Goal: Book appointment/travel/reservation

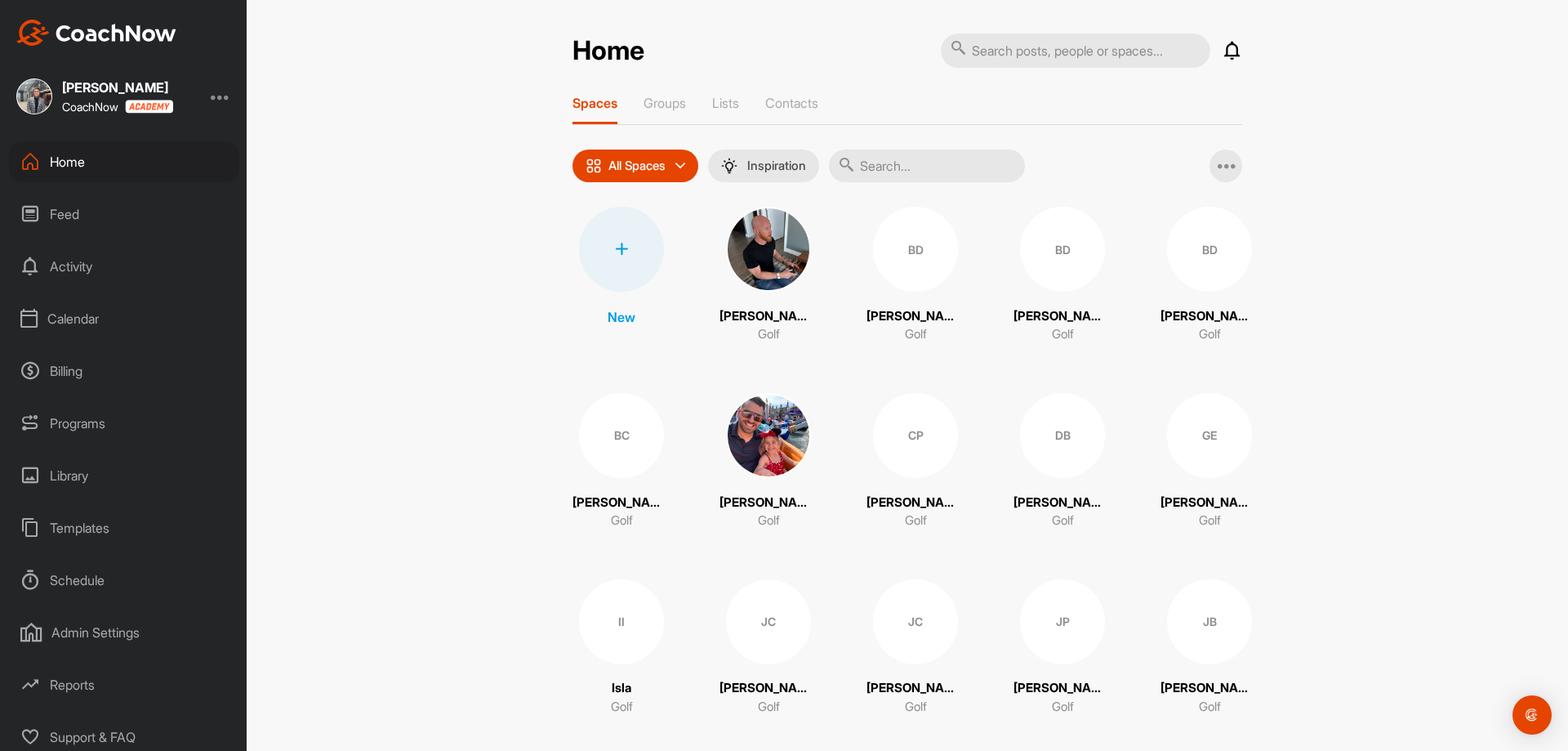
click at [77, 573] on div "Schedule" at bounding box center [124, 580] width 230 height 41
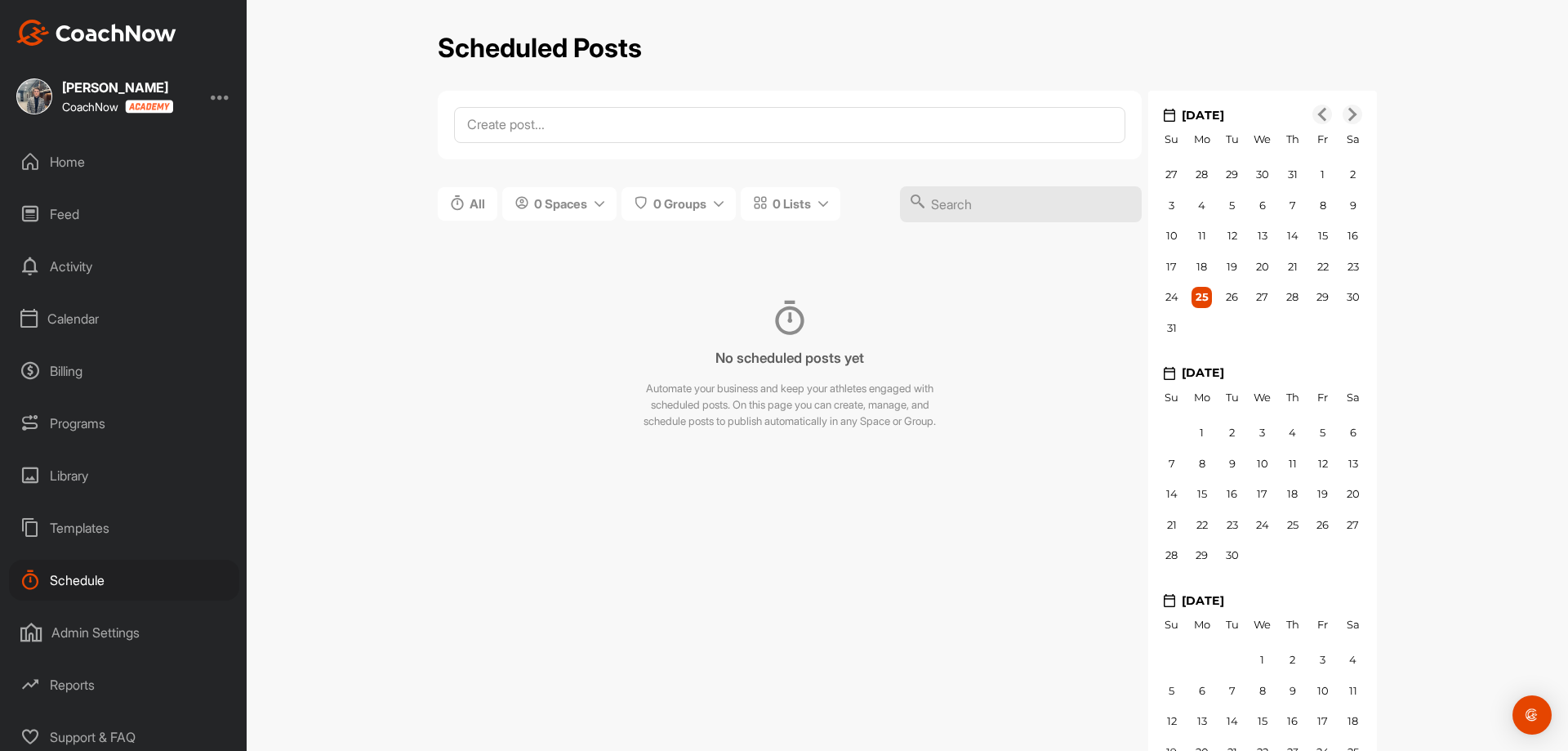
click at [71, 322] on div "Calendar" at bounding box center [124, 319] width 230 height 41
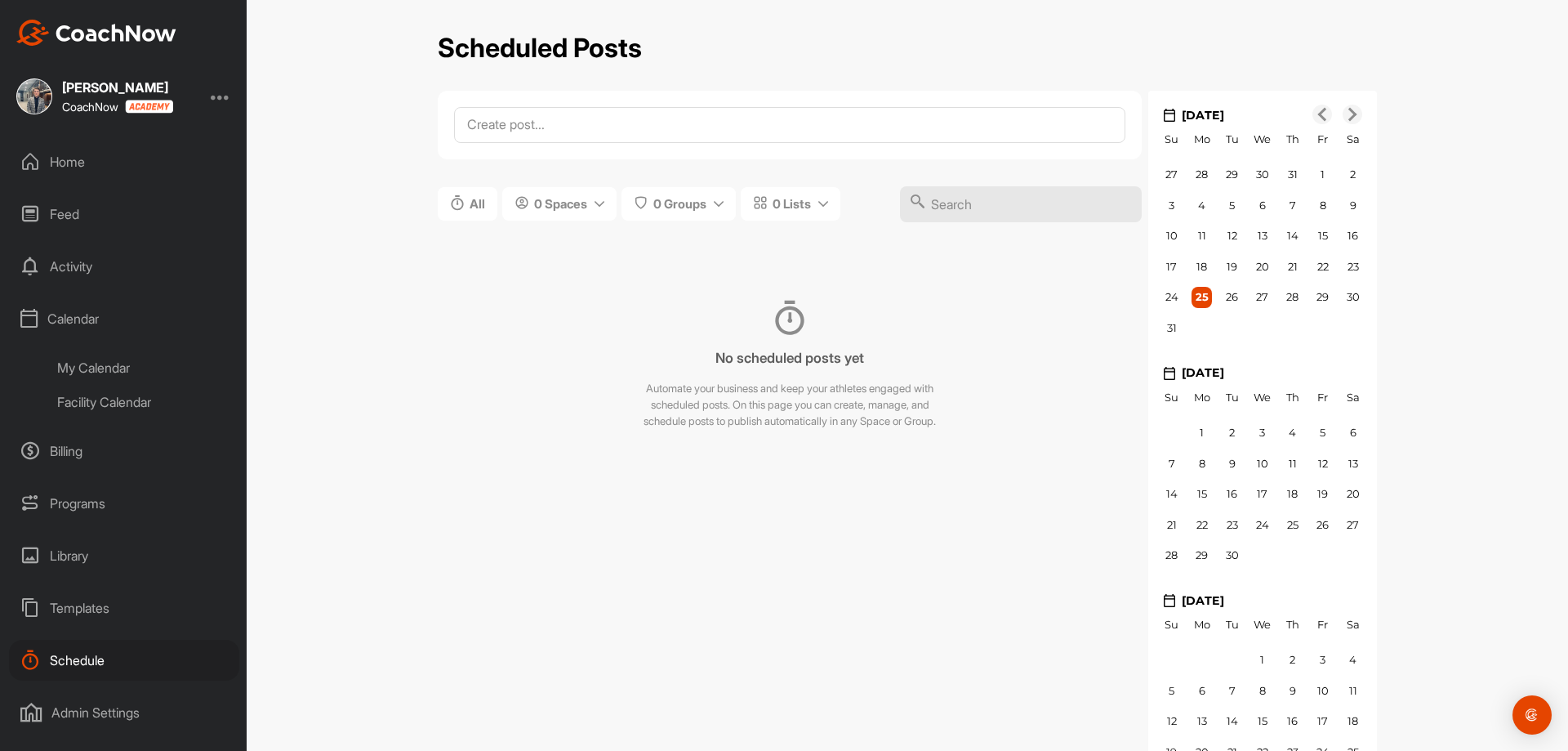
click at [71, 369] on div "My Calendar" at bounding box center [143, 367] width 194 height 34
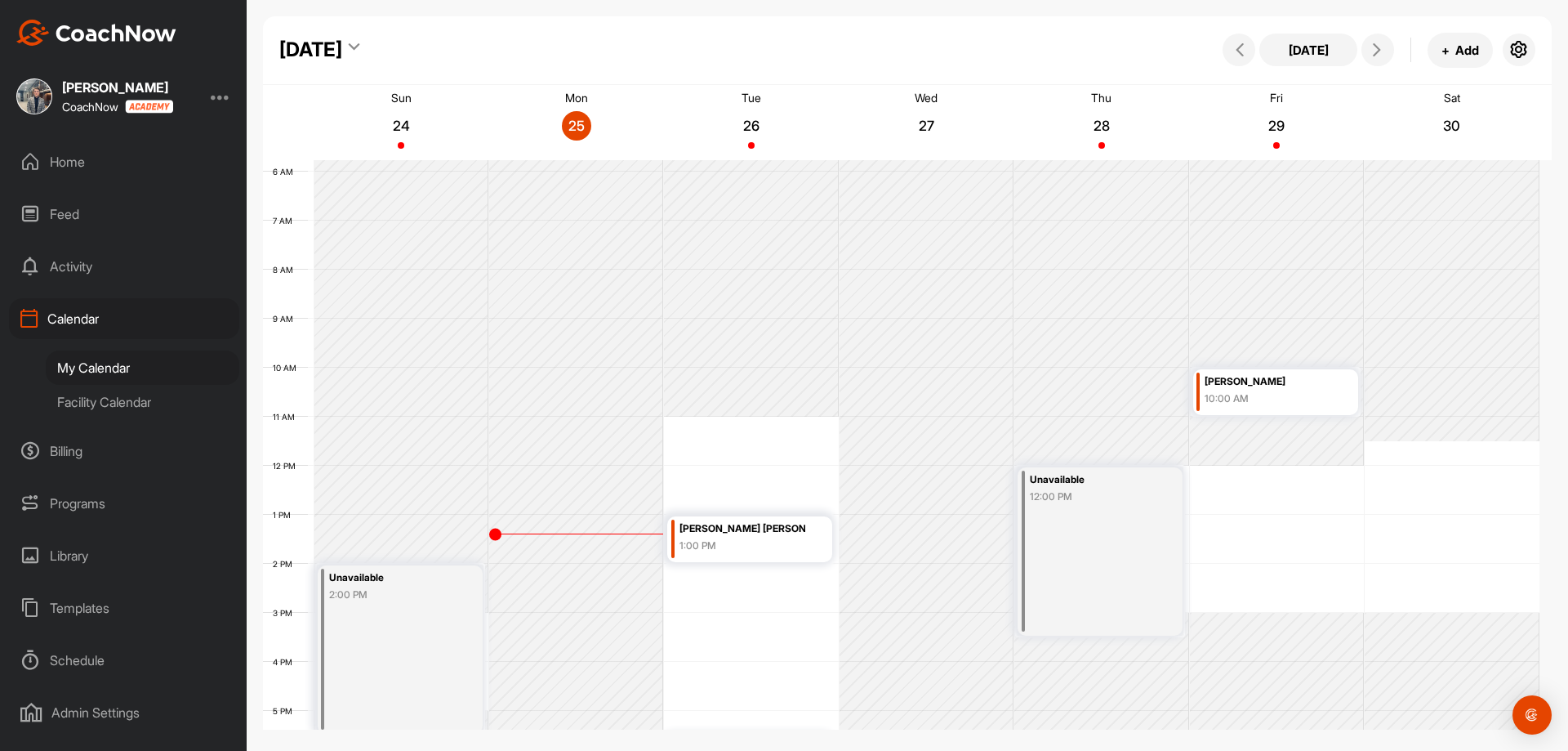
scroll to position [528, 0]
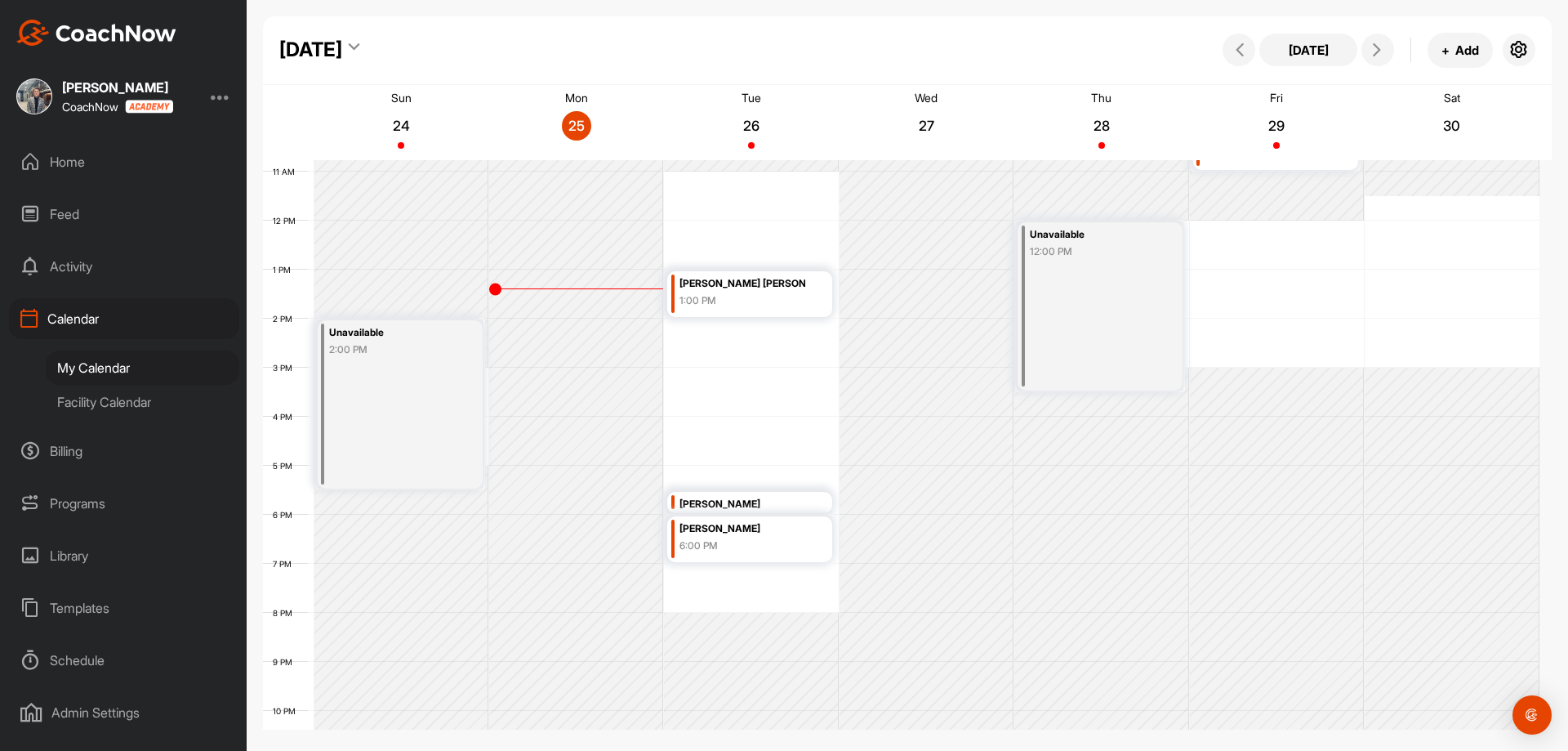
click at [715, 539] on div "6:00 PM" at bounding box center [742, 545] width 126 height 14
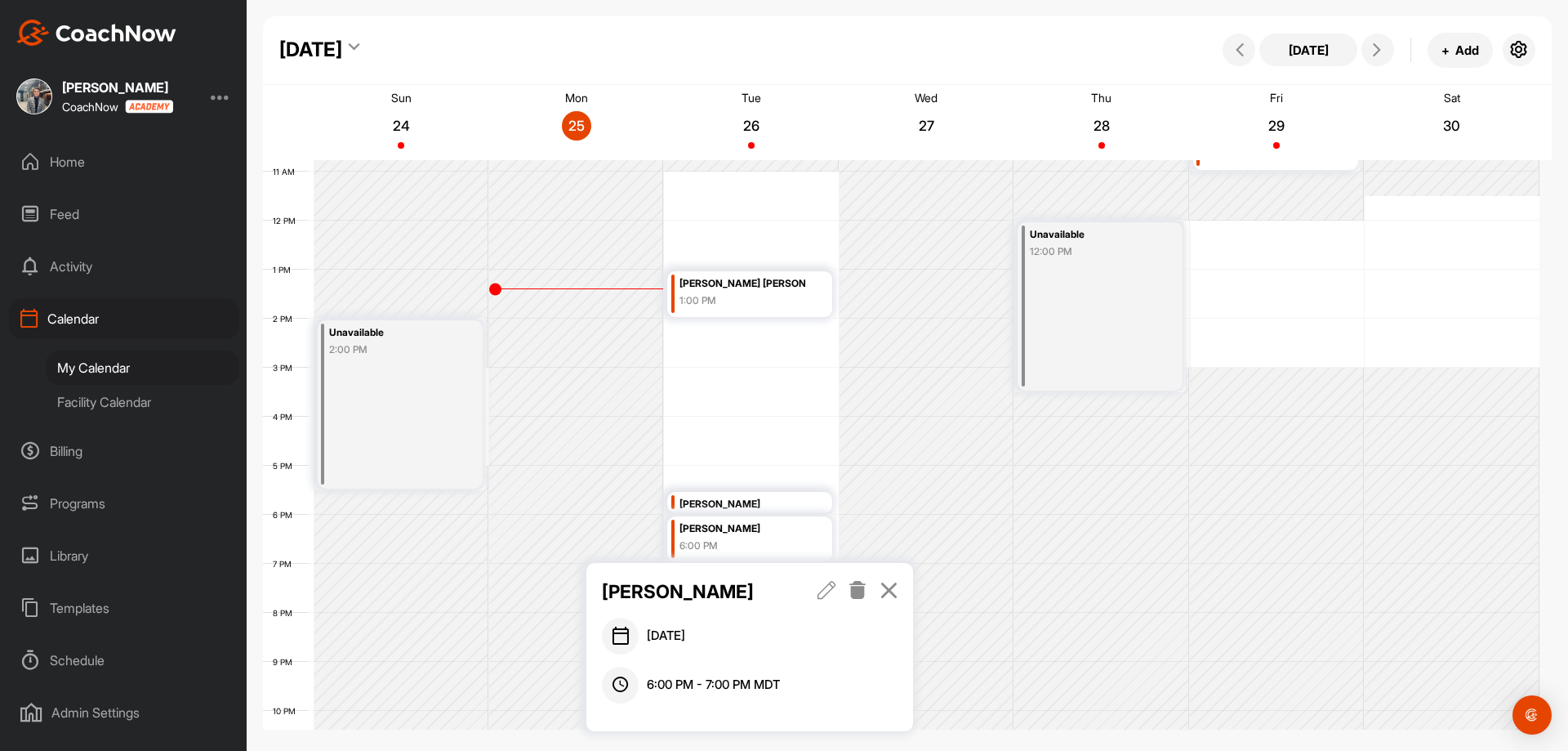
click at [828, 594] on icon at bounding box center [827, 589] width 19 height 18
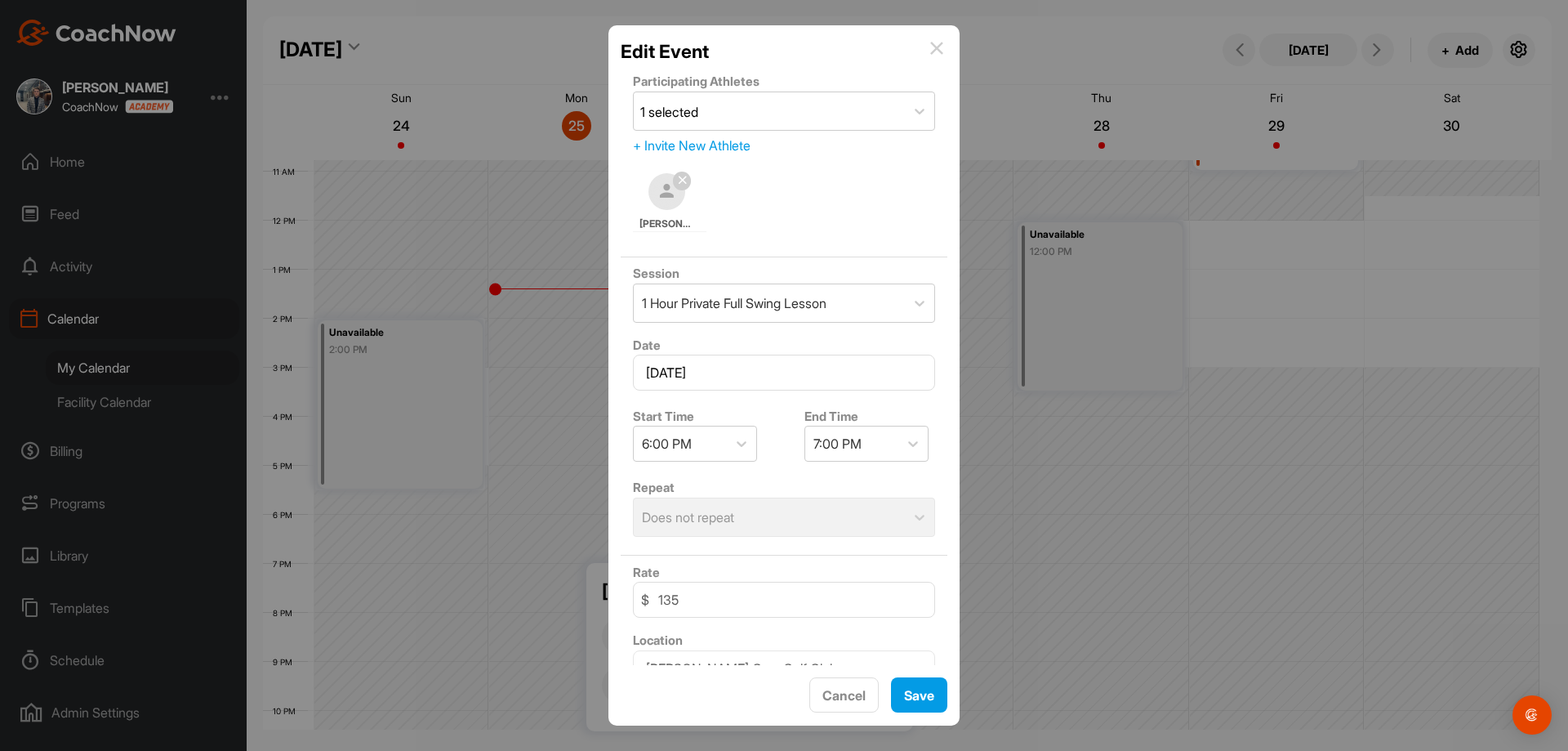
scroll to position [141, 0]
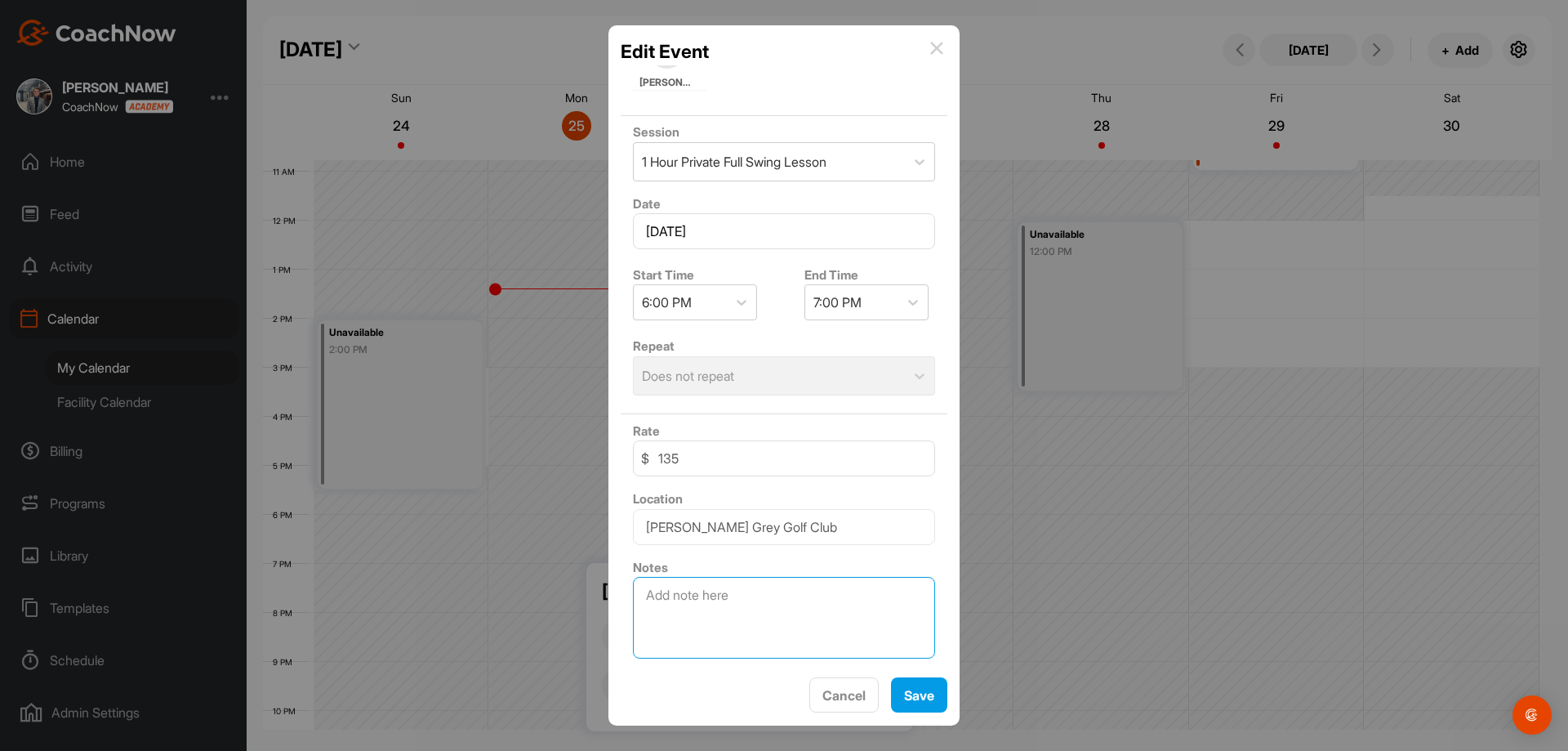
click at [706, 614] on textarea at bounding box center [783, 617] width 302 height 82
type textarea "Fitting"
click at [909, 685] on button "Save" at bounding box center [919, 694] width 56 height 35
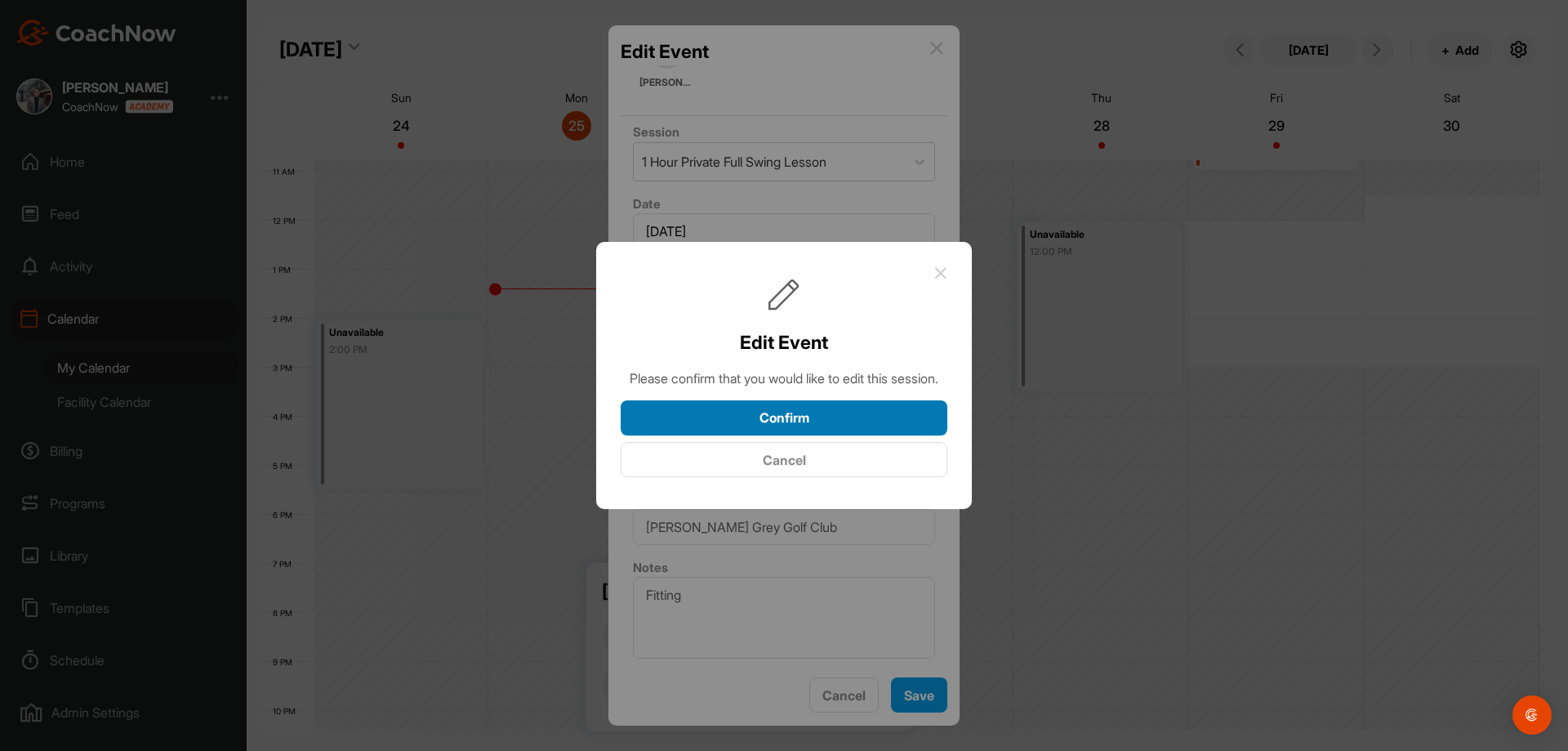
click at [765, 435] on button "Confirm" at bounding box center [784, 418] width 327 height 35
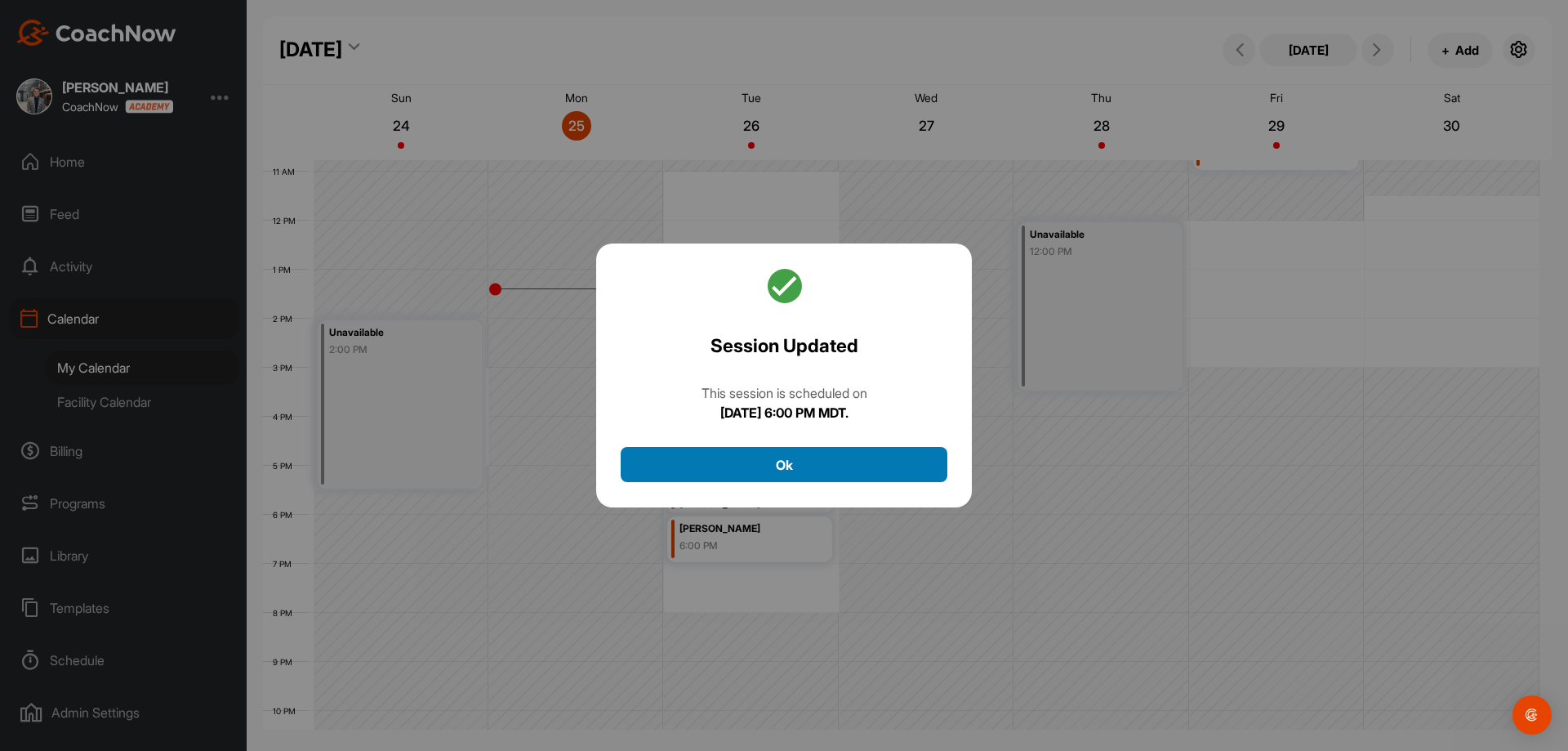
click at [754, 464] on button "Ok" at bounding box center [784, 464] width 327 height 35
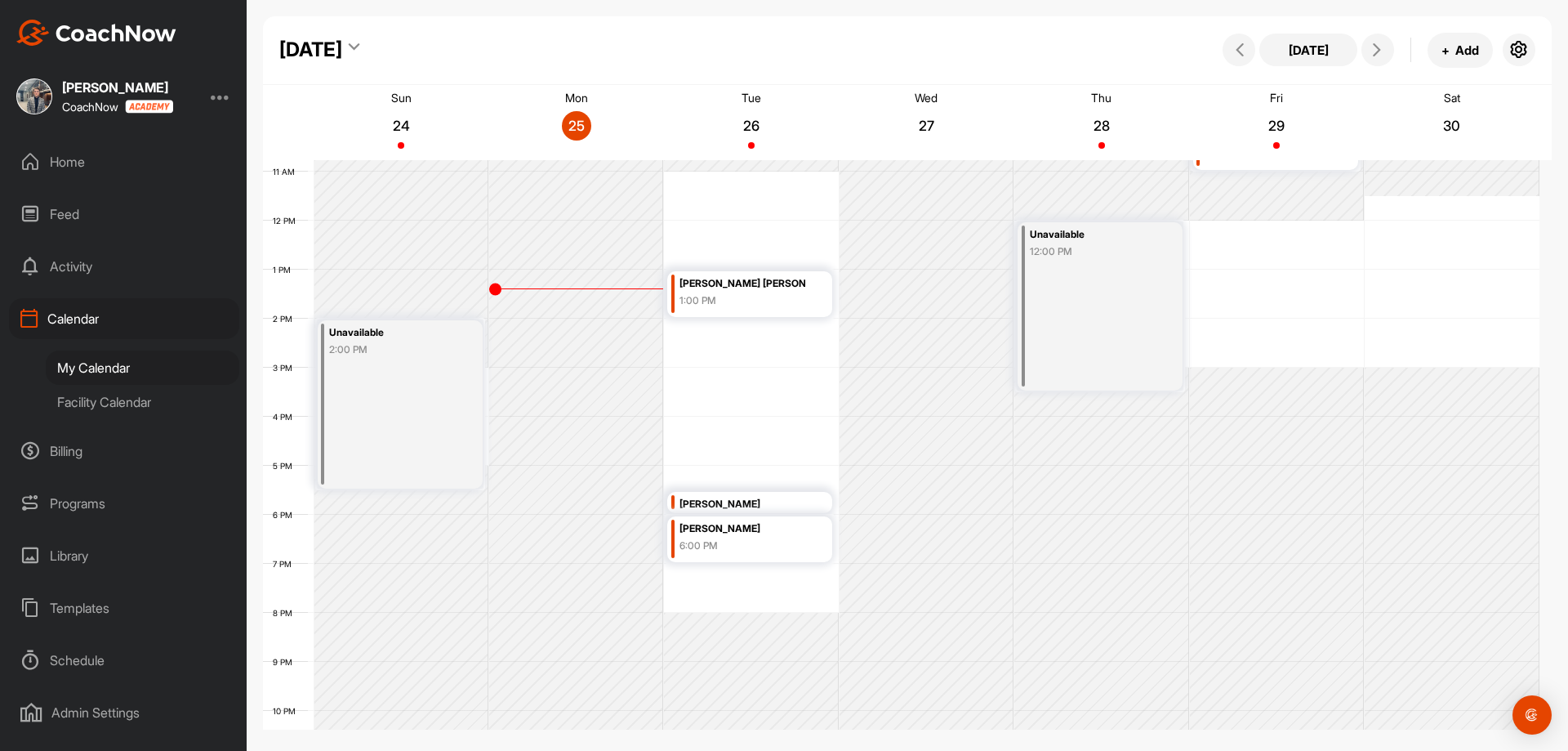
click at [730, 574] on div "12 AM 1 AM 2 AM 3 AM 4 AM 5 AM 6 AM 7 AM 8 AM 9 AM 10 AM 11 AM 12 PM 1 PM 2 PM …" at bounding box center [900, 220] width 1276 height 1176
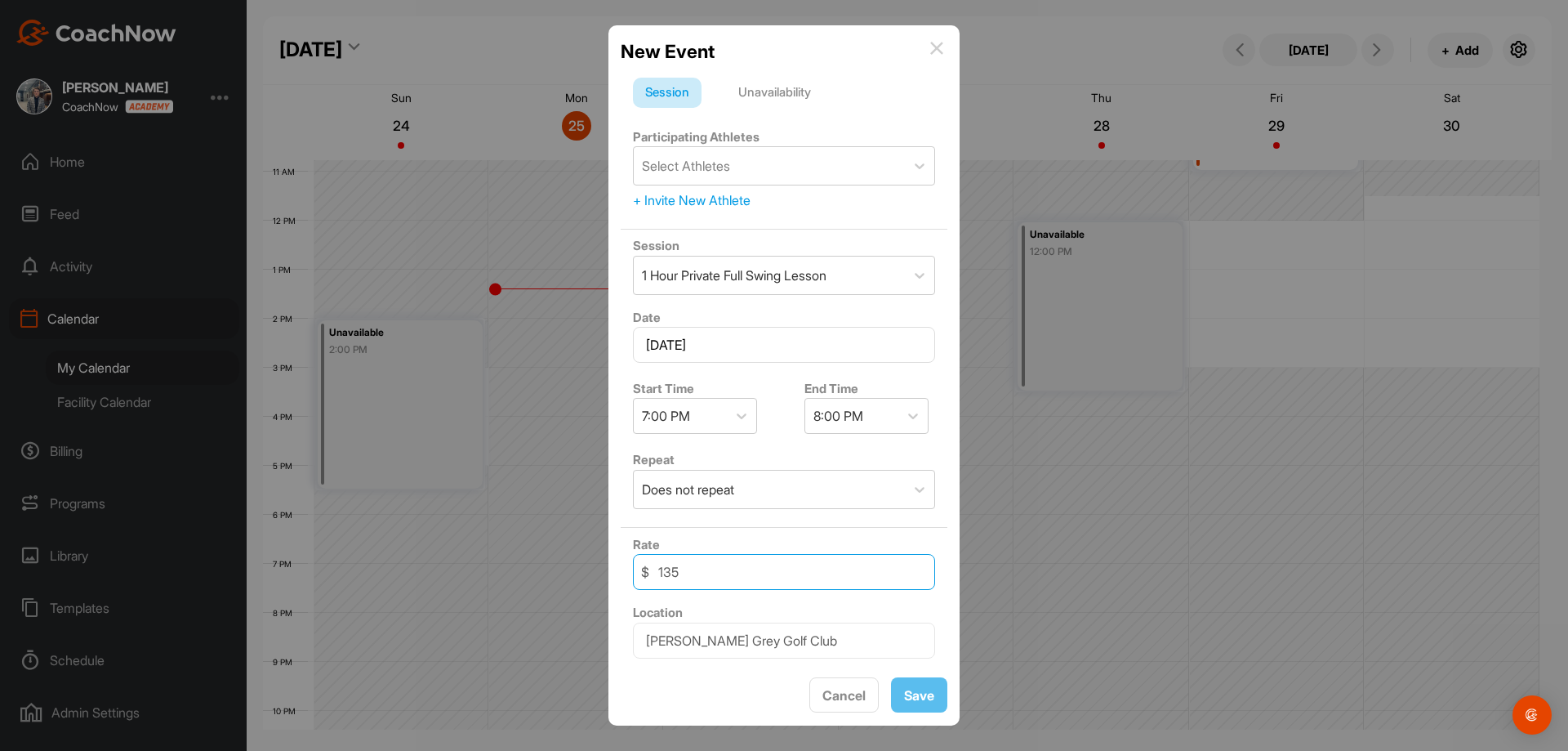
click at [730, 574] on input "135" at bounding box center [783, 572] width 302 height 36
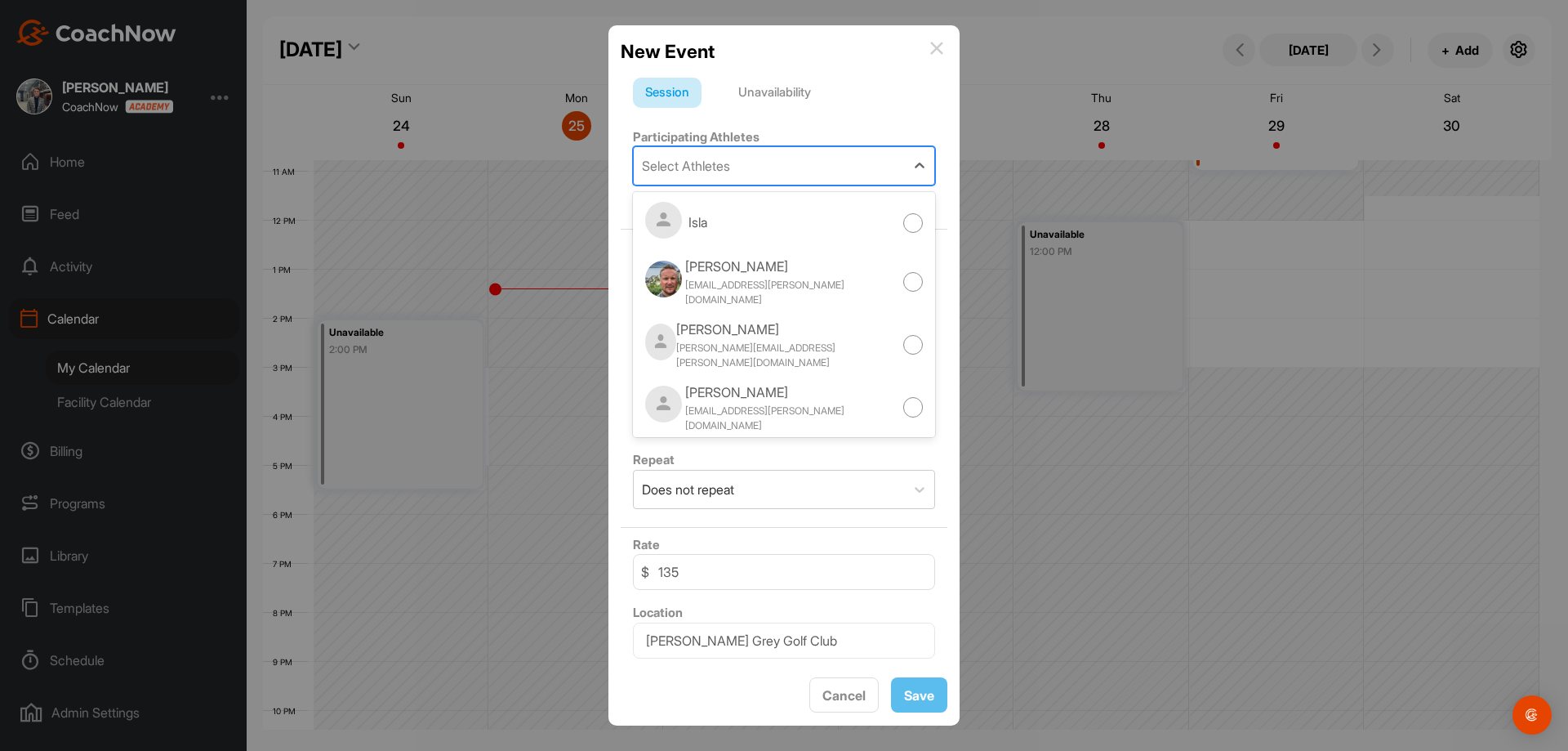
click at [746, 176] on div "Select Athletes" at bounding box center [769, 166] width 271 height 37
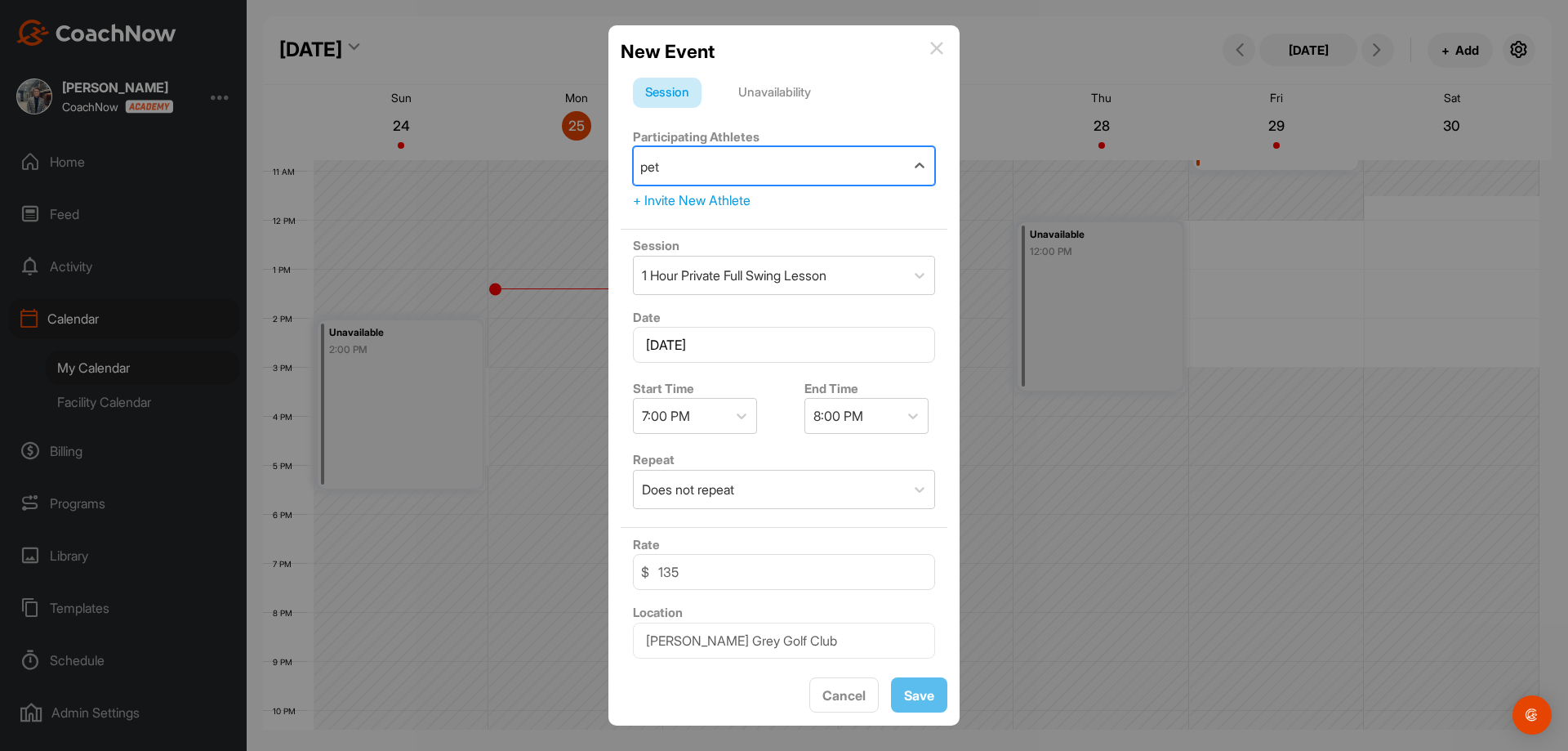
type input "petr"
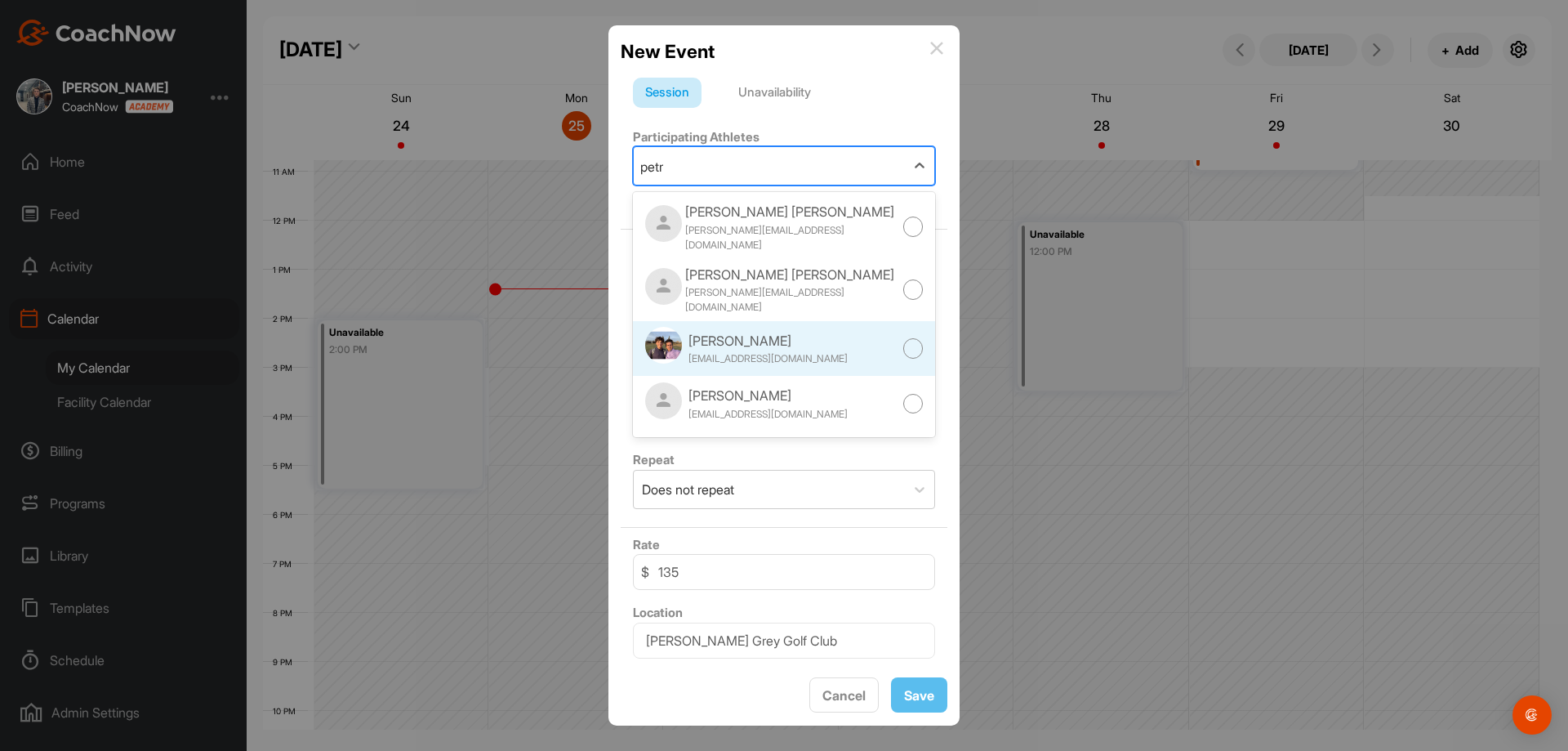
click at [772, 351] on div "[EMAIL_ADDRESS][DOMAIN_NAME]" at bounding box center [768, 358] width 159 height 14
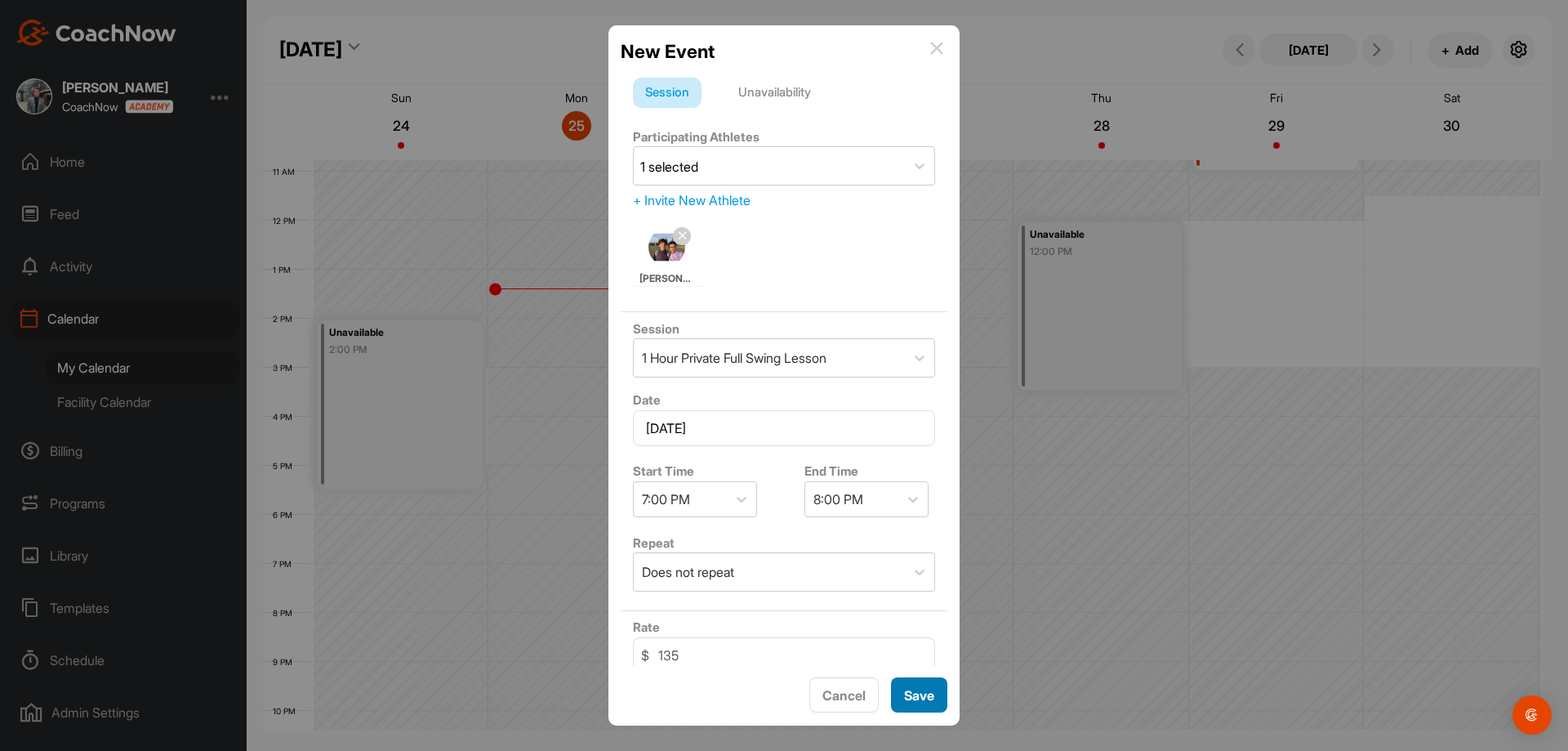
click at [908, 689] on button "Save" at bounding box center [919, 694] width 56 height 35
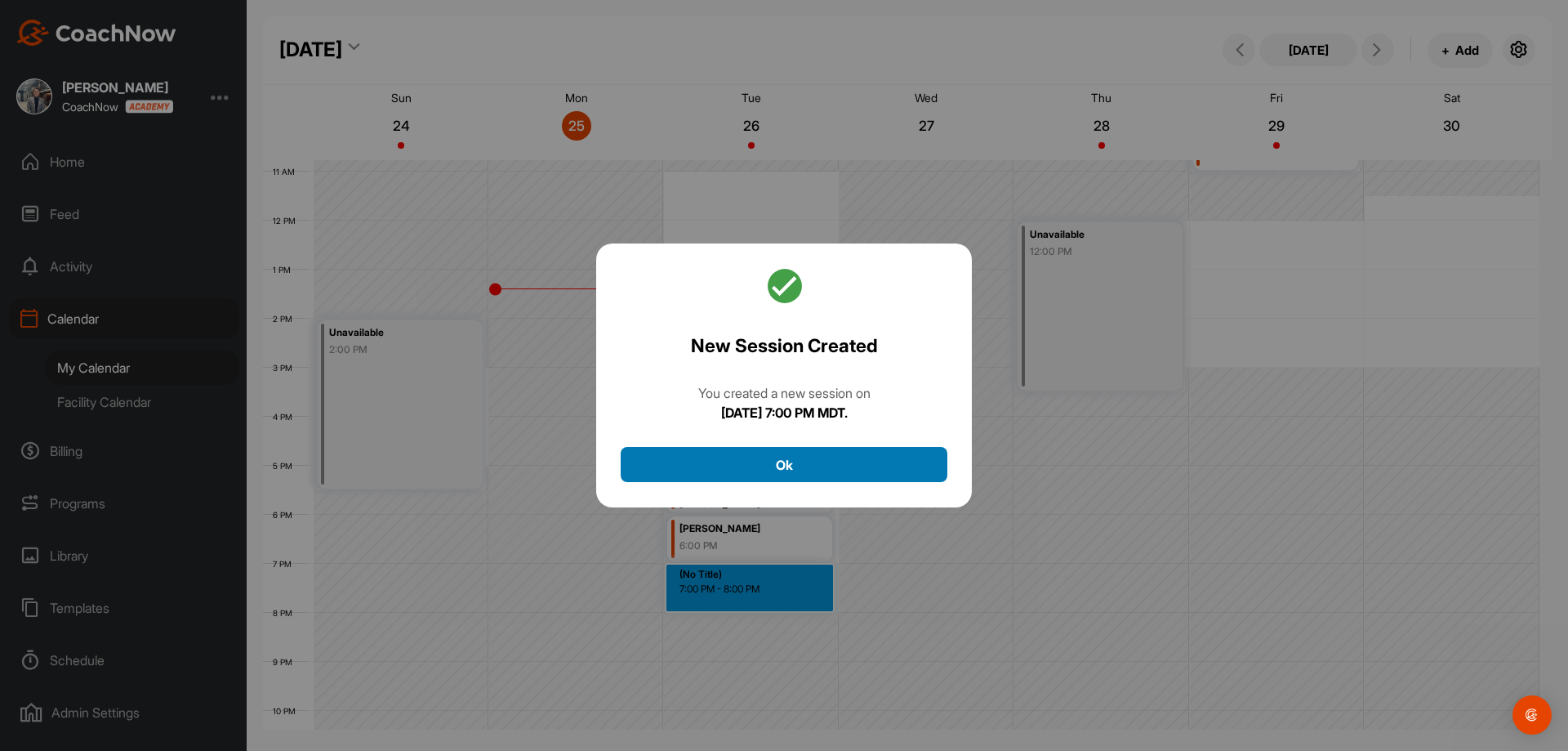
click at [856, 476] on button "Ok" at bounding box center [784, 464] width 327 height 35
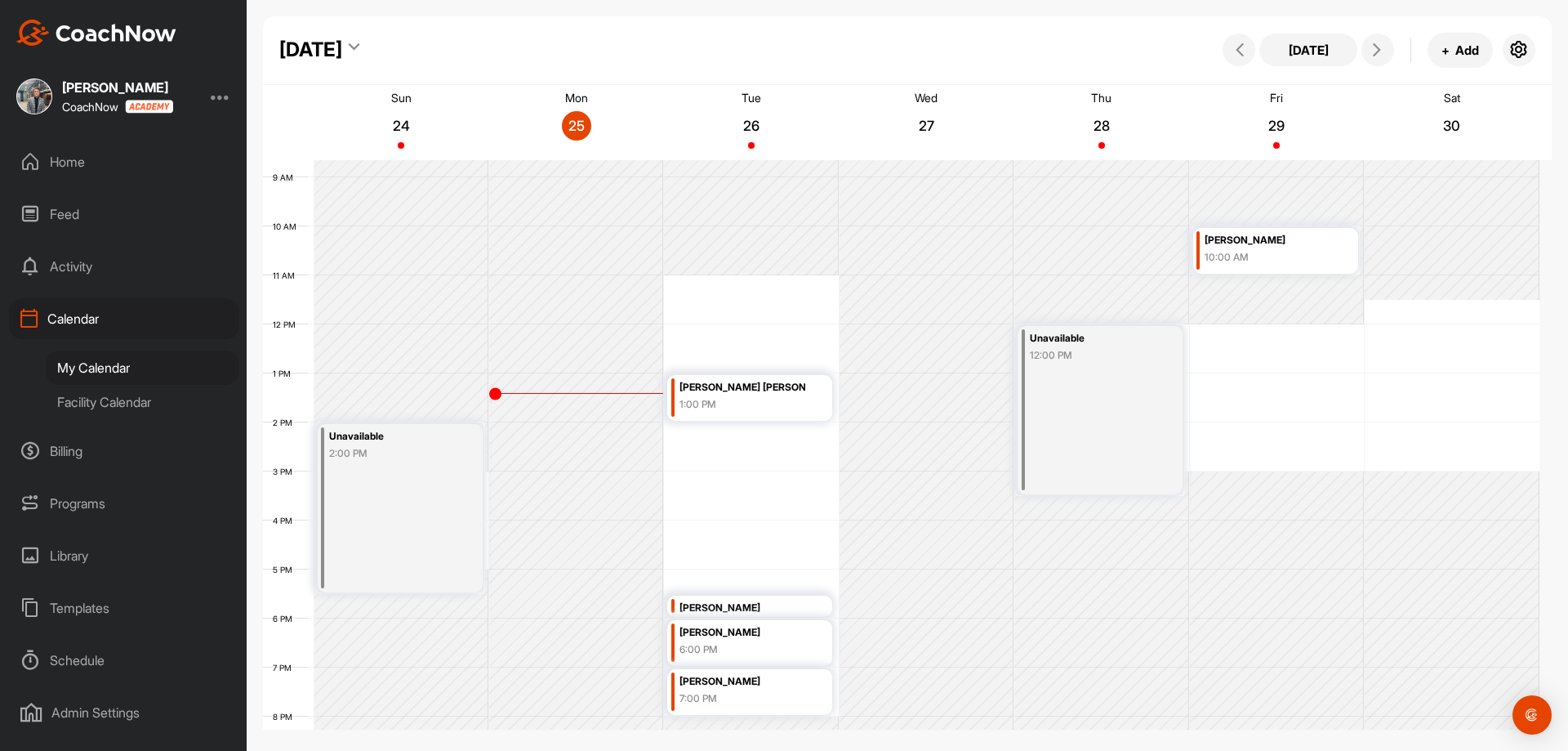
scroll to position [528, 0]
